Goal: Task Accomplishment & Management: Manage account settings

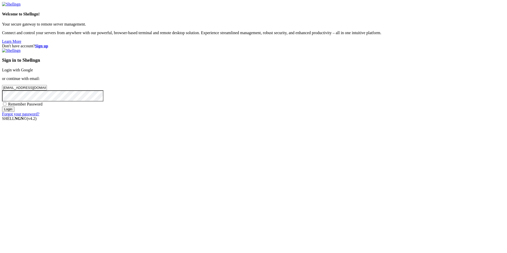
click at [14, 112] on input "Login" at bounding box center [8, 109] width 12 height 5
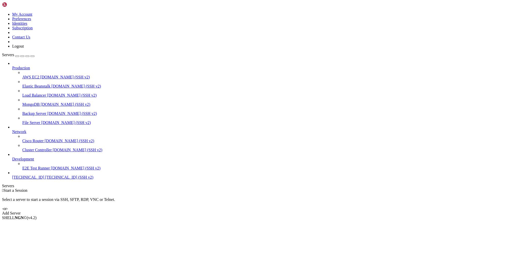
click at [39, 180] on span "[TECHNICAL_ID]" at bounding box center [28, 177] width 32 height 4
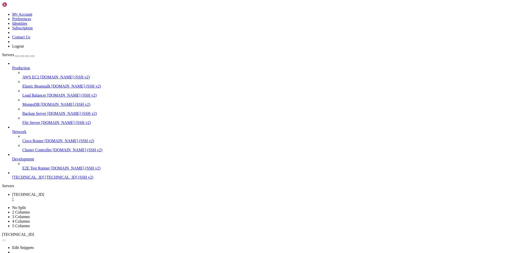
click at [2, 12] on link at bounding box center [2, 12] width 0 height 0
click at [32, 16] on link "My Account" at bounding box center [22, 14] width 20 height 4
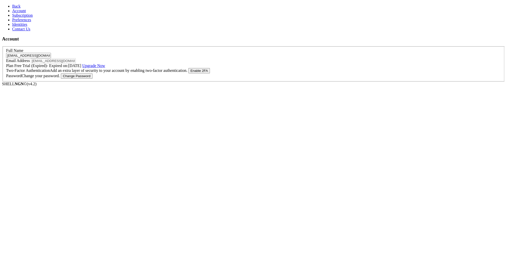
click at [12, 7] on span "Back" at bounding box center [16, 6] width 8 height 4
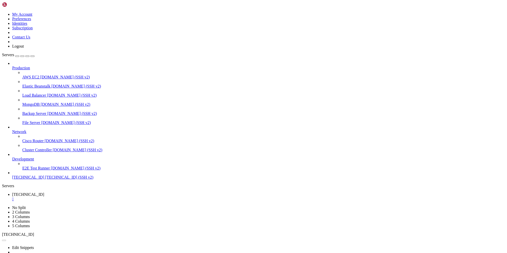
click at [2, 12] on icon at bounding box center [2, 12] width 0 height 0
click at [24, 48] on link "Logout" at bounding box center [18, 46] width 12 height 4
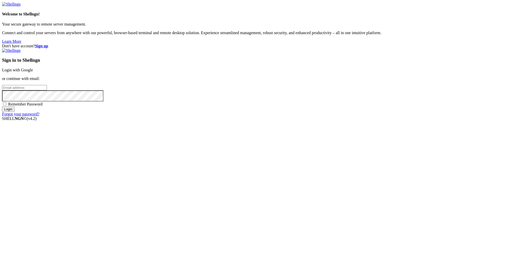
click at [14, 112] on input "Login" at bounding box center [8, 109] width 12 height 5
